Goal: Information Seeking & Learning: Understand process/instructions

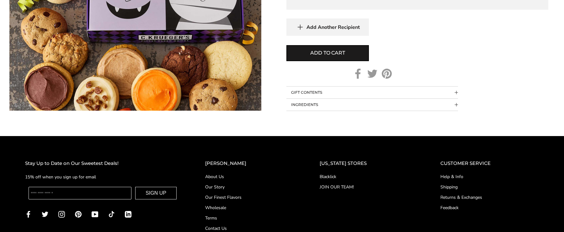
scroll to position [470, 0]
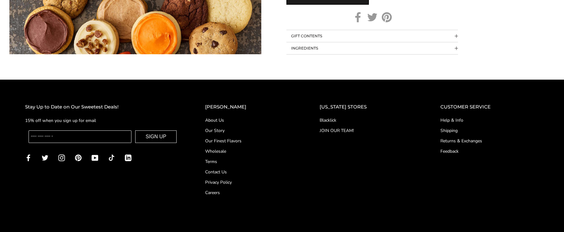
click at [452, 131] on link "Shipping" at bounding box center [489, 130] width 98 height 7
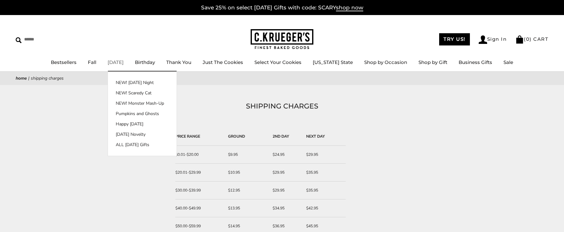
drag, startPoint x: 118, startPoint y: 64, endPoint x: 120, endPoint y: 61, distance: 3.8
click at [118, 64] on link "[DATE]" at bounding box center [116, 62] width 16 height 6
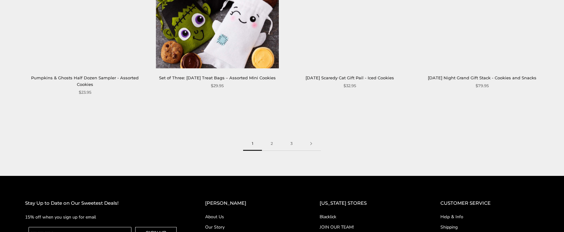
scroll to position [1121, 0]
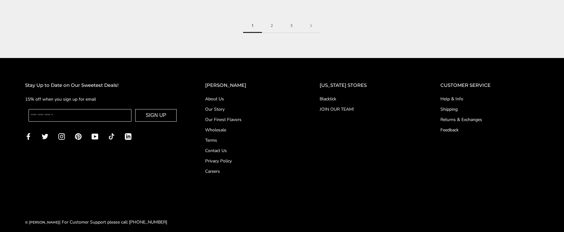
click at [448, 106] on link "Shipping" at bounding box center [489, 109] width 98 height 7
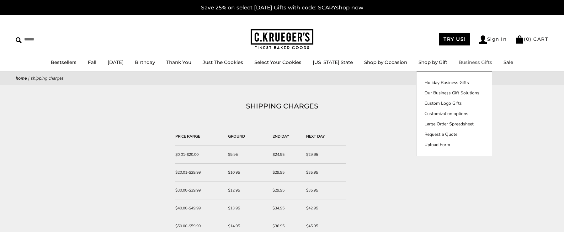
click at [478, 63] on link "Business Gifts" at bounding box center [475, 62] width 34 height 6
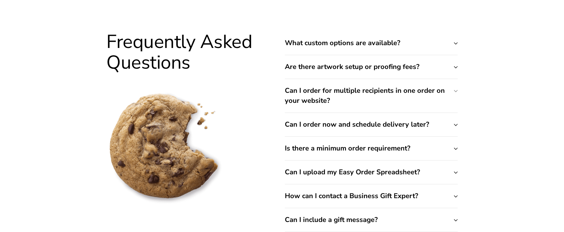
scroll to position [2477, 0]
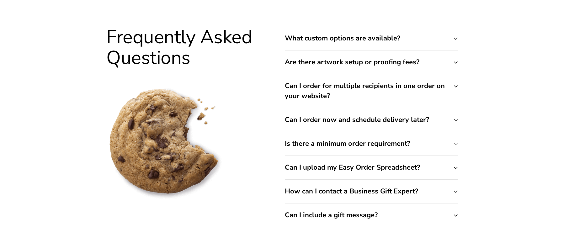
click at [402, 135] on button "Is there a minimum order requirement?" at bounding box center [371, 144] width 173 height 24
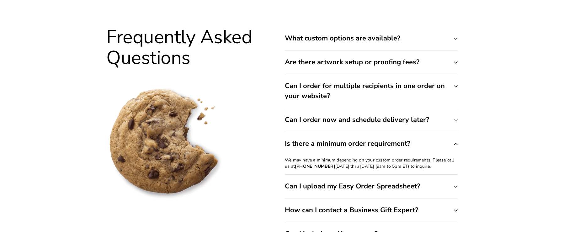
click at [404, 130] on button "Can I order now and schedule delivery later?" at bounding box center [371, 120] width 173 height 24
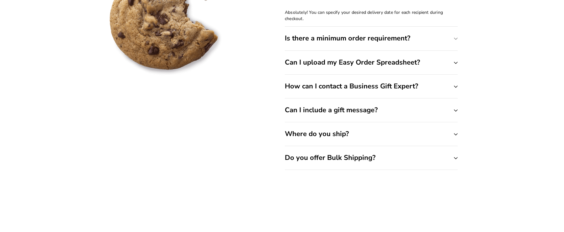
scroll to position [2602, 0]
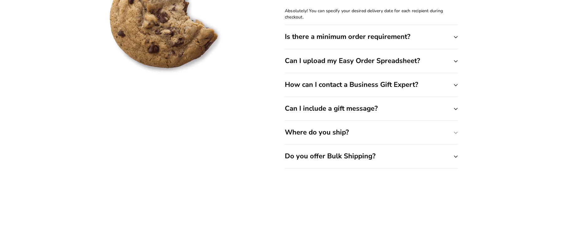
click at [314, 127] on button "Where do you ship?" at bounding box center [371, 133] width 173 height 24
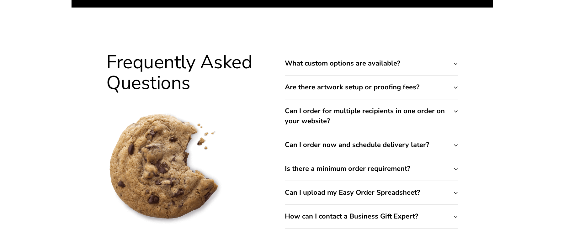
scroll to position [2446, 0]
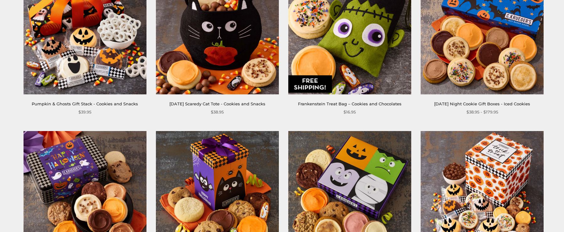
scroll to position [586, 0]
